Goal: Navigation & Orientation: Go to known website

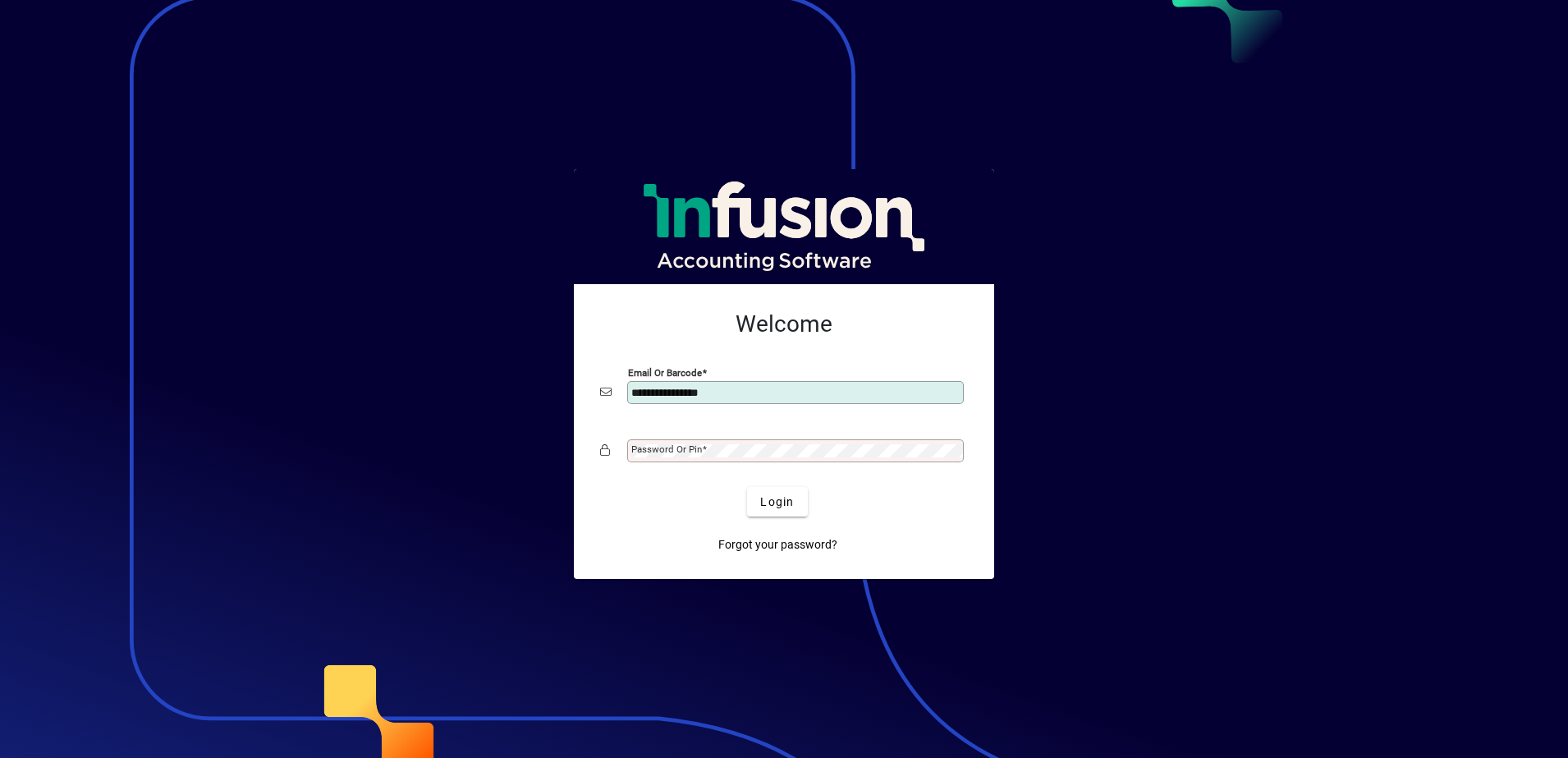
type input "**********"
click at [641, 453] on mat-label "Password or Pin" at bounding box center [666, 449] width 71 height 11
click at [771, 497] on span "Login" at bounding box center [776, 502] width 33 height 17
